Goal: Check status: Check status

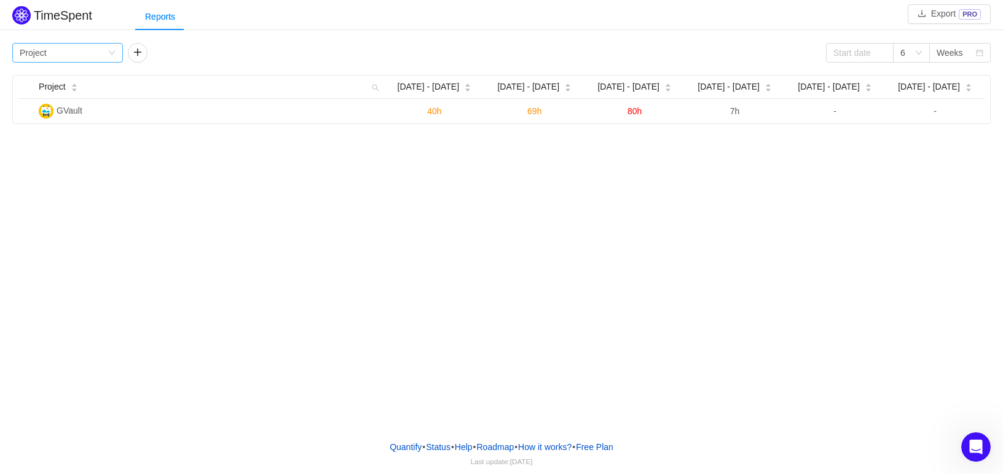
click at [113, 53] on icon "icon: down" at bounding box center [112, 53] width 6 height 4
click at [238, 167] on div "TimeSpent Export PRO Reports Group by Project 6 Weeks Project Sep 8 - 14 Sep 15…" at bounding box center [501, 215] width 1003 height 431
click at [106, 53] on div "Group by Project" at bounding box center [64, 53] width 88 height 18
click at [59, 152] on li "Person" at bounding box center [67, 156] width 111 height 20
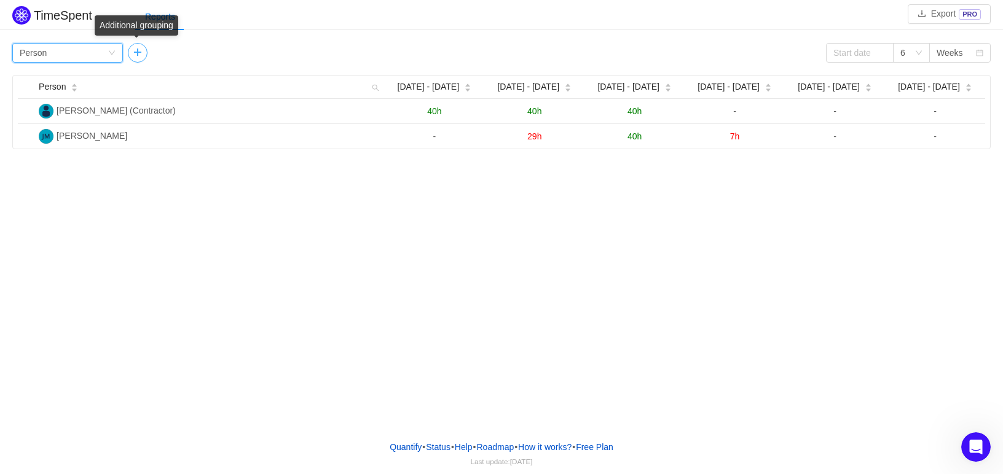
click at [133, 51] on button "button" at bounding box center [138, 53] width 20 height 20
click at [245, 168] on div "TimeSpent Export PRO Reports Group by Person Group by 6 Weeks Person Sep 8 - 14…" at bounding box center [501, 215] width 1003 height 431
click at [245, 49] on button "button" at bounding box center [248, 53] width 20 height 20
click at [115, 53] on icon "icon: down" at bounding box center [111, 52] width 7 height 7
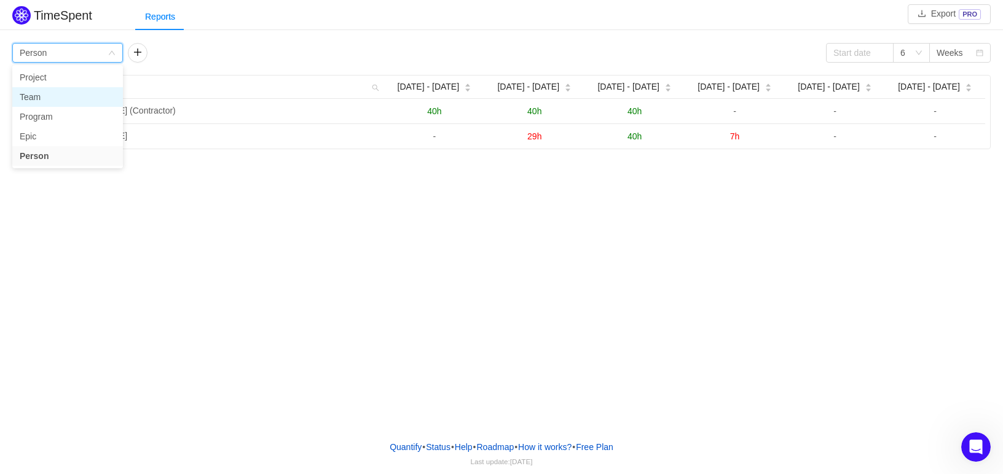
click at [74, 91] on li "Team" at bounding box center [67, 97] width 111 height 20
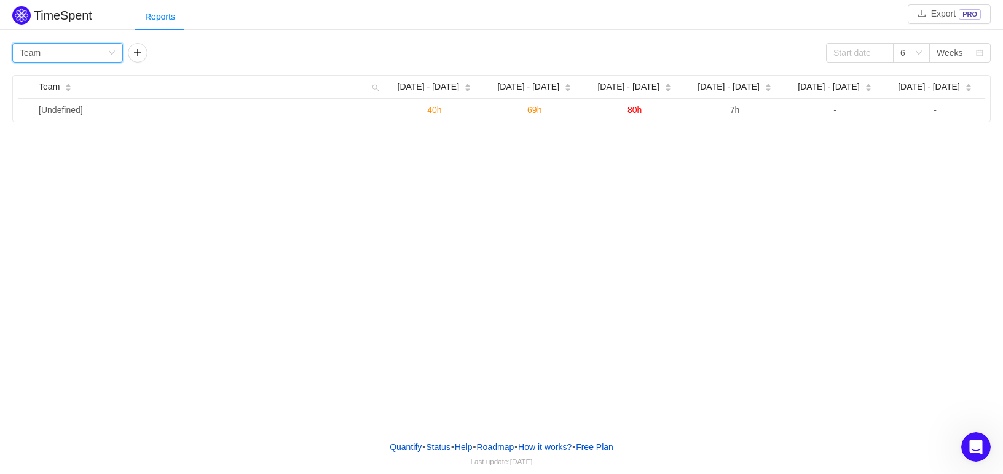
click at [107, 53] on div "Group by Team" at bounding box center [64, 53] width 88 height 18
click at [34, 148] on li "Person" at bounding box center [67, 156] width 111 height 20
click at [922, 50] on icon "icon: down" at bounding box center [918, 52] width 7 height 7
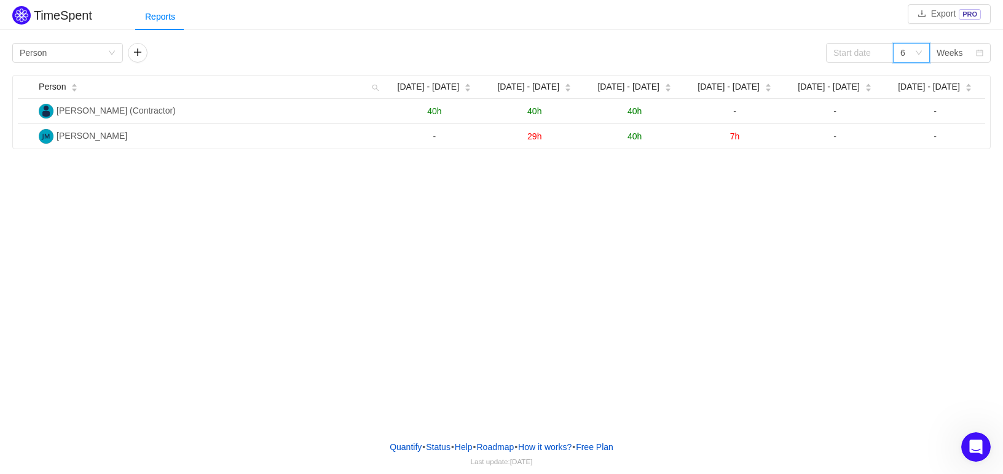
drag, startPoint x: 755, startPoint y: 293, endPoint x: 758, endPoint y: 282, distance: 11.5
click at [756, 292] on div "TimeSpent Export PRO Reports Group by Person 6 Weeks Person Sep 8 - 14 Sep 15 -…" at bounding box center [501, 215] width 1003 height 431
click at [871, 55] on input at bounding box center [860, 53] width 68 height 20
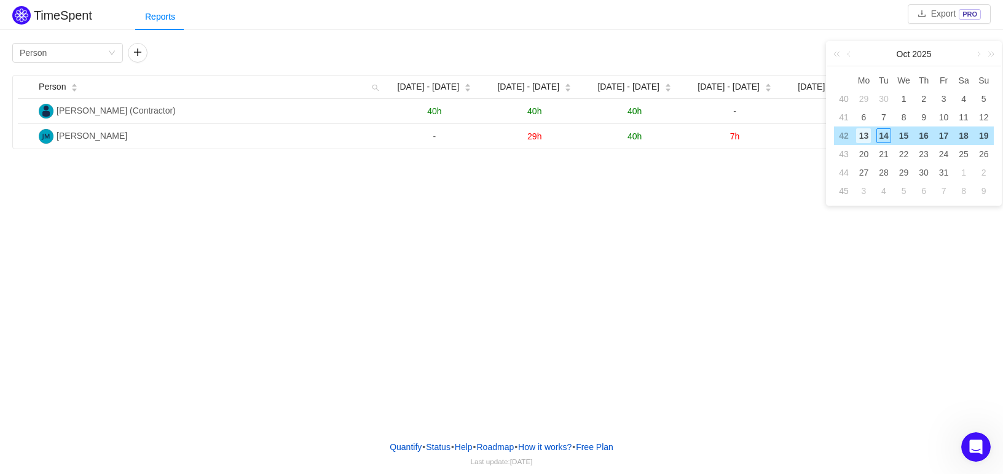
click at [867, 134] on div "13" at bounding box center [863, 135] width 15 height 15
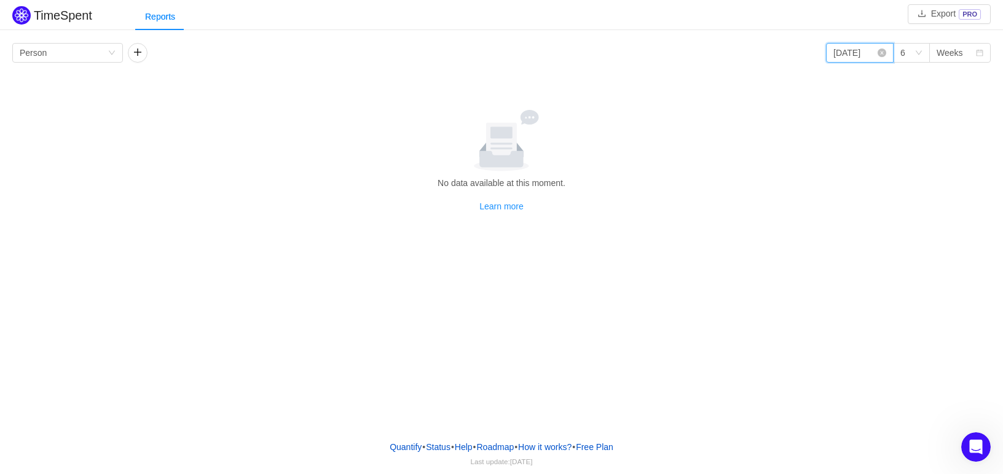
click at [865, 54] on input "2025-10-13" at bounding box center [860, 53] width 68 height 20
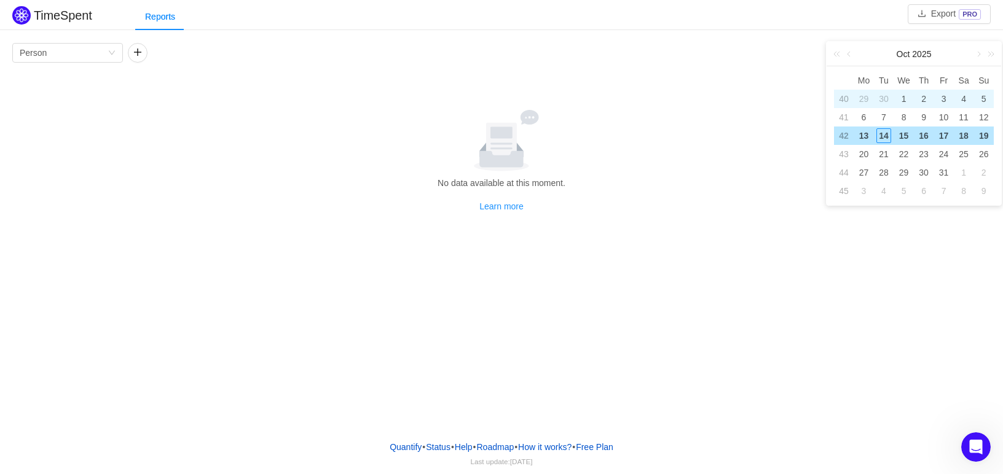
click at [864, 97] on div "29" at bounding box center [863, 99] width 15 height 15
type input "2025-09-29"
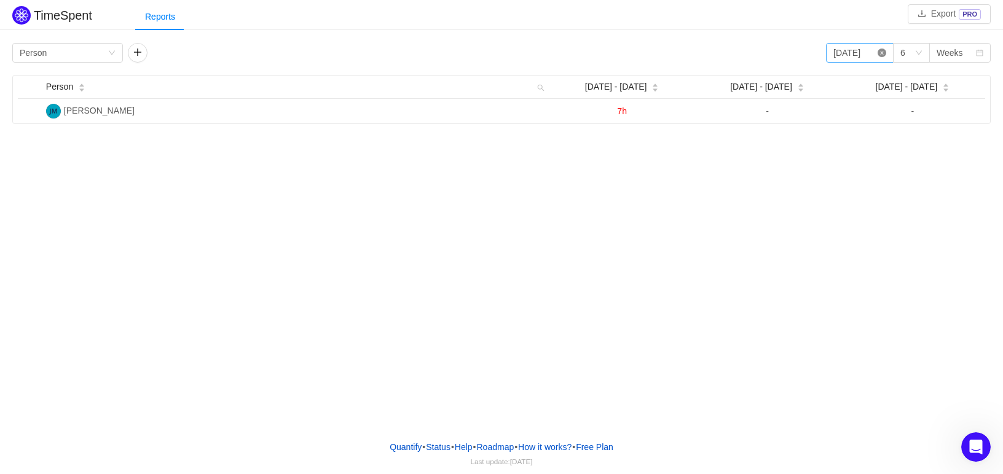
click at [878, 54] on icon "icon: close-circle" at bounding box center [881, 53] width 9 height 9
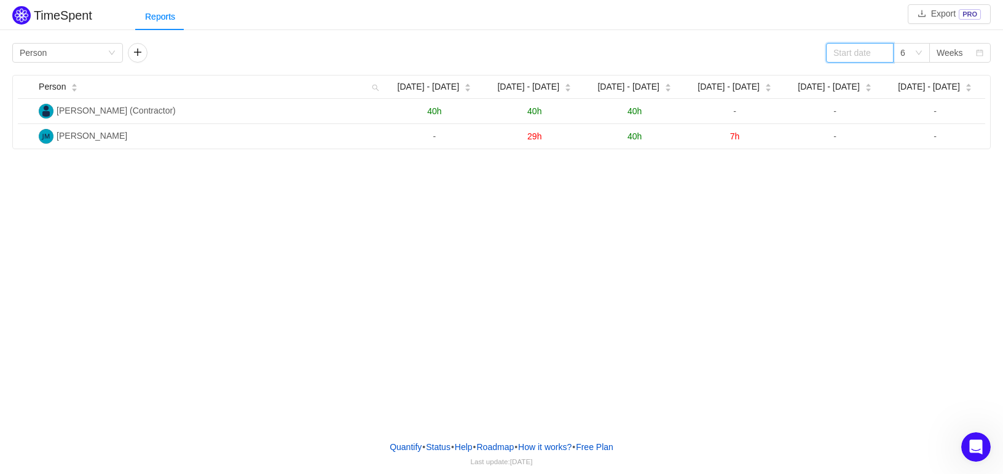
click at [847, 51] on input at bounding box center [860, 53] width 68 height 20
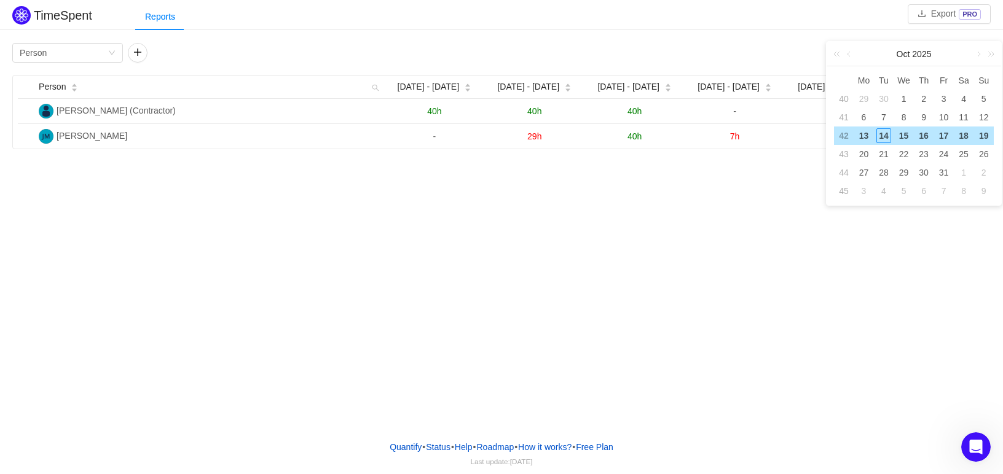
click at [881, 134] on div "14" at bounding box center [883, 135] width 15 height 15
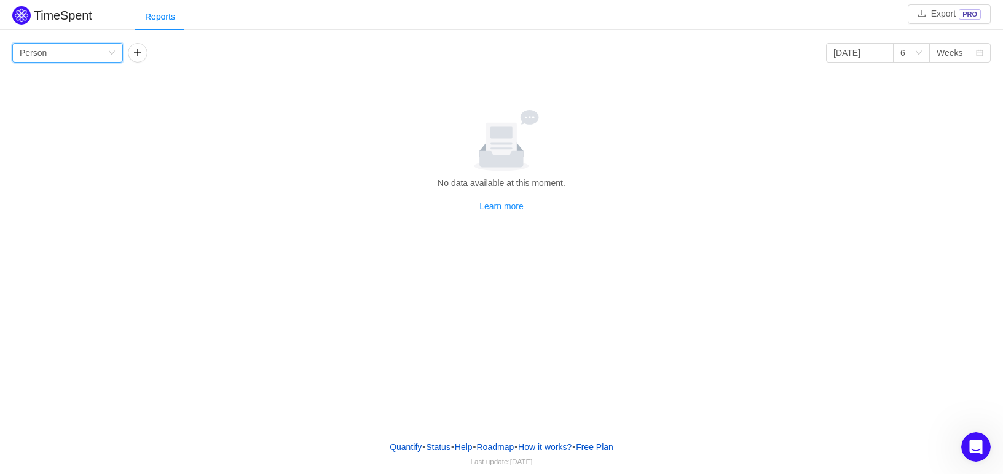
click at [111, 55] on icon "icon: down" at bounding box center [111, 52] width 7 height 7
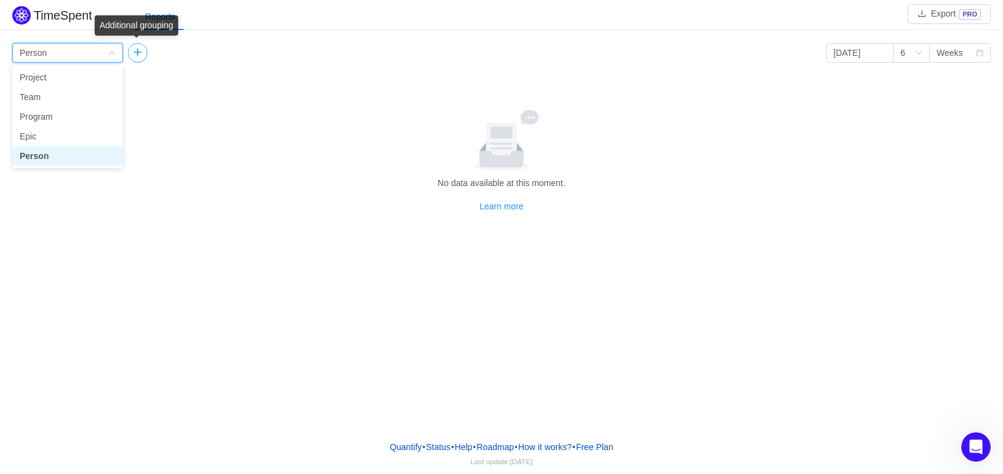
click at [136, 50] on button "button" at bounding box center [138, 53] width 20 height 20
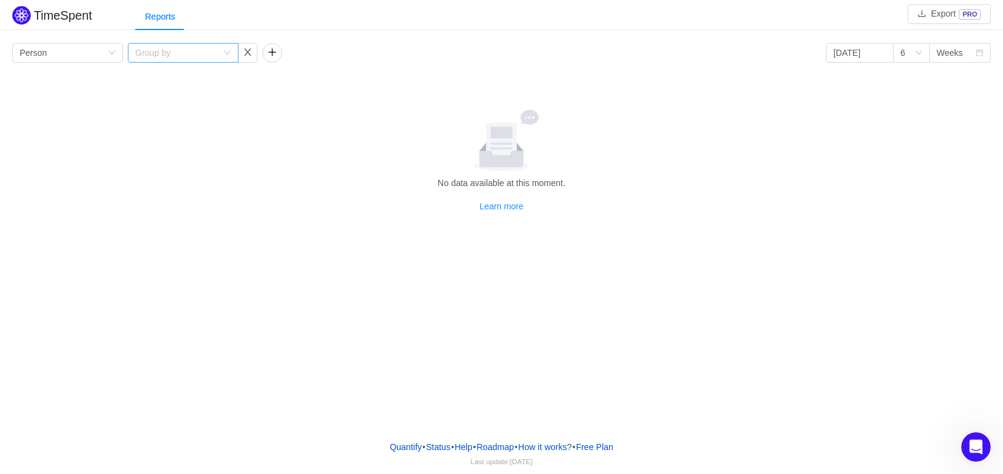
click at [227, 52] on icon "icon: down" at bounding box center [227, 52] width 7 height 7
click at [246, 52] on button "button" at bounding box center [248, 53] width 20 height 20
click at [869, 53] on input "2025-10-14" at bounding box center [860, 53] width 68 height 20
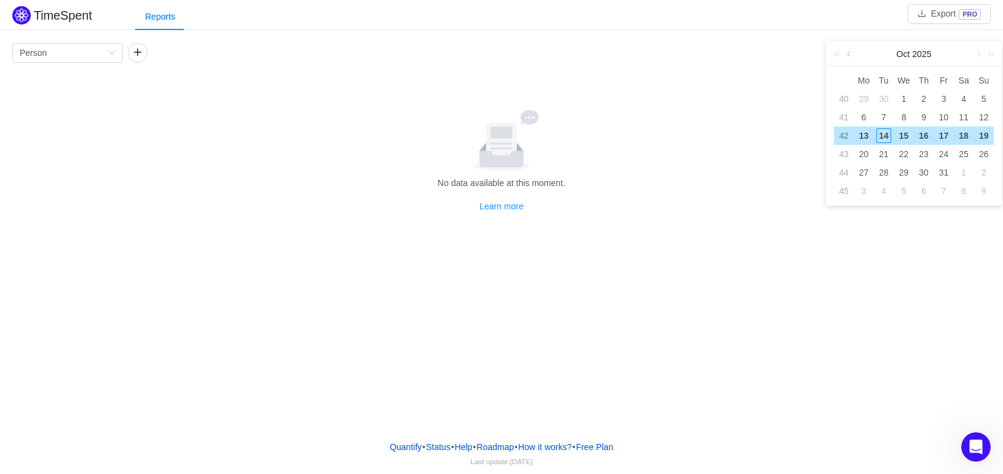
click at [850, 55] on link at bounding box center [849, 54] width 11 height 25
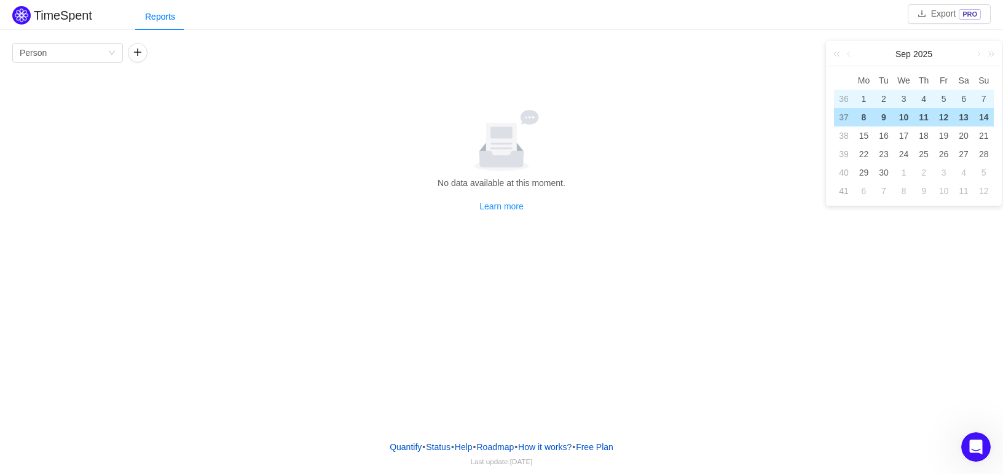
click at [865, 93] on div "1" at bounding box center [863, 99] width 15 height 15
type input "2025-09-01"
